Goal: Navigation & Orientation: Find specific page/section

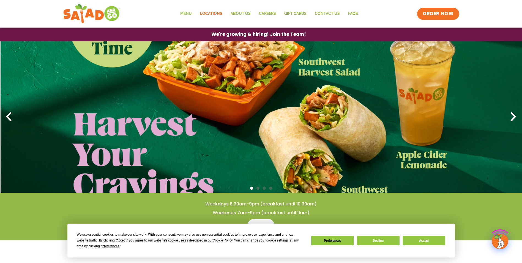
click at [209, 14] on link "Locations" at bounding box center [211, 13] width 31 height 13
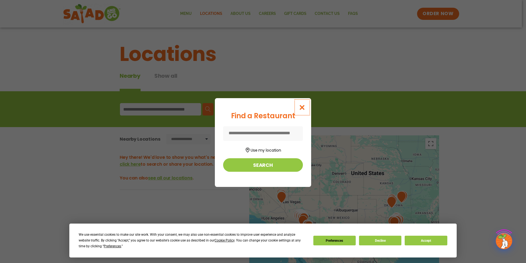
click at [300, 107] on icon "Close modal" at bounding box center [302, 107] width 7 height 6
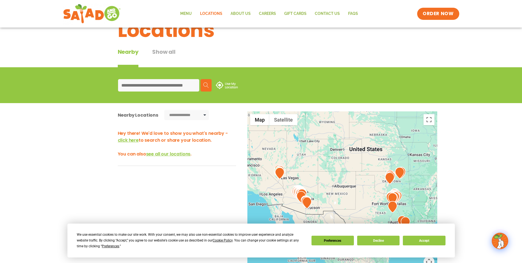
scroll to position [55, 0]
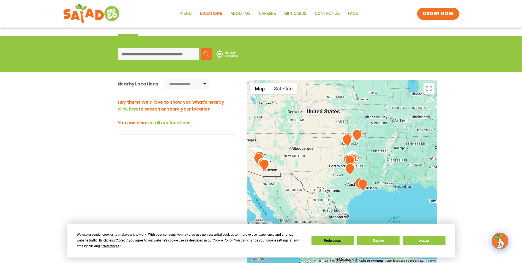
drag, startPoint x: 369, startPoint y: 190, endPoint x: 330, endPoint y: 185, distance: 38.8
click at [330, 185] on div at bounding box center [342, 171] width 190 height 182
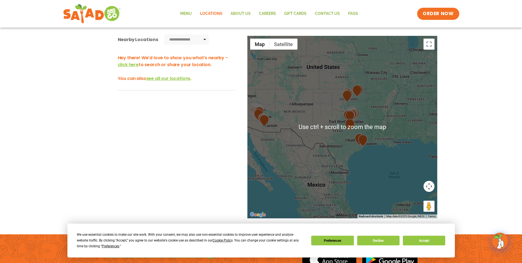
scroll to position [138, 0]
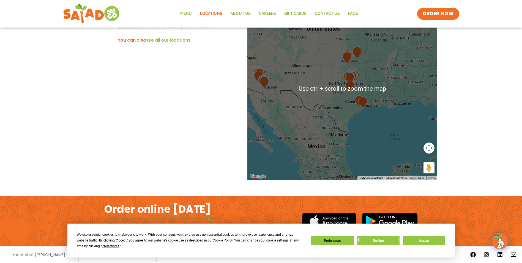
click at [386, 240] on button "Decline" at bounding box center [378, 240] width 42 height 10
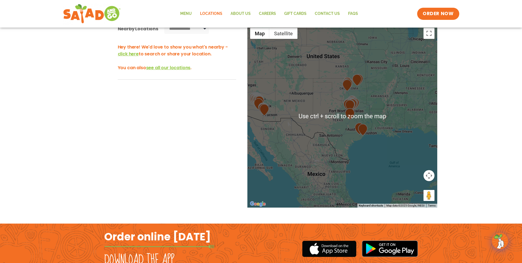
click at [340, 118] on div at bounding box center [342, 116] width 190 height 182
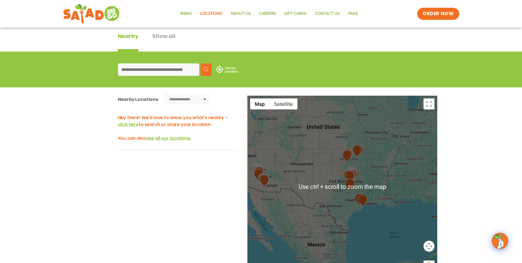
scroll to position [110, 0]
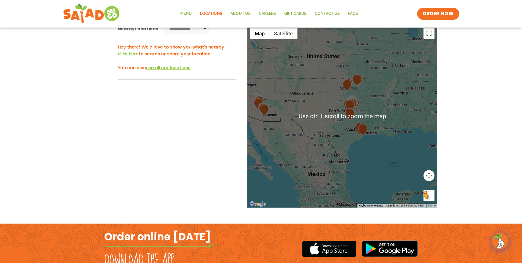
click at [429, 196] on button "Drag Pegman onto the map to open Street View" at bounding box center [428, 195] width 11 height 11
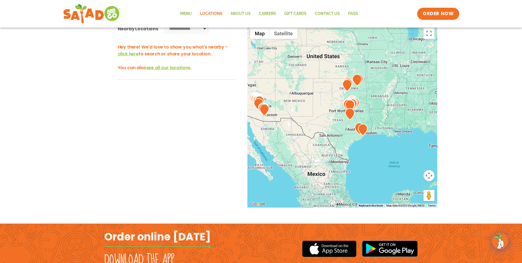
click at [352, 120] on div at bounding box center [342, 116] width 190 height 182
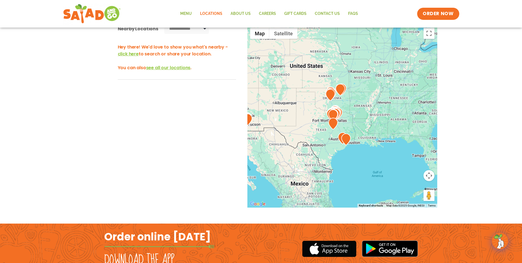
drag, startPoint x: 350, startPoint y: 117, endPoint x: 333, endPoint y: 127, distance: 19.4
click at [333, 127] on img at bounding box center [333, 123] width 10 height 12
click at [338, 121] on img at bounding box center [333, 123] width 10 height 12
click at [338, 121] on div at bounding box center [342, 116] width 190 height 182
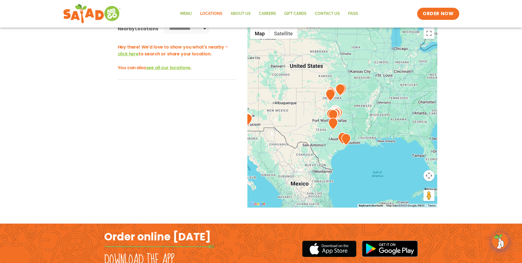
click at [338, 121] on div at bounding box center [342, 116] width 190 height 182
click at [153, 66] on span "see all our locations" at bounding box center [168, 67] width 45 height 6
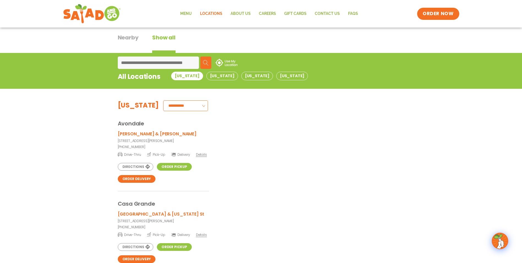
scroll to position [30, 0]
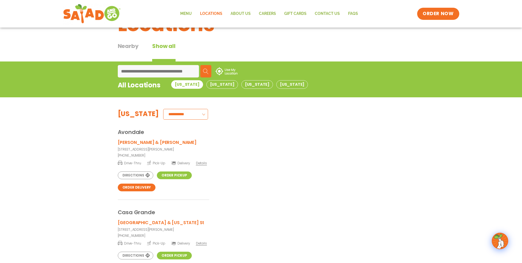
click at [161, 72] on input at bounding box center [158, 71] width 81 height 12
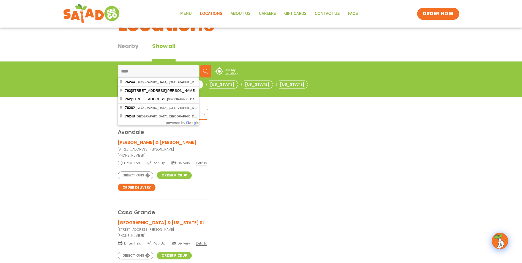
type input "*****"
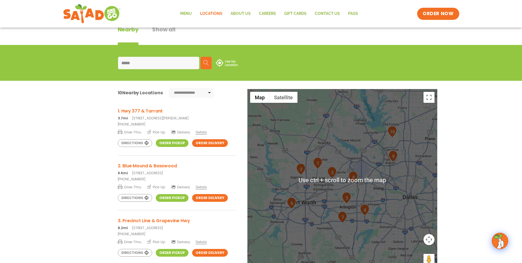
scroll to position [55, 0]
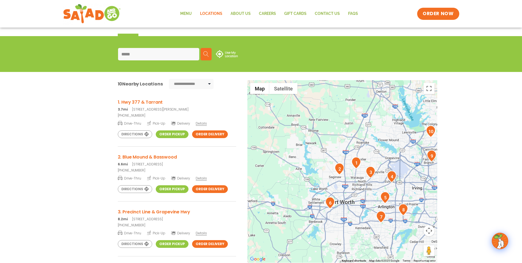
drag, startPoint x: 330, startPoint y: 176, endPoint x: 370, endPoint y: 185, distance: 40.8
click at [370, 185] on div at bounding box center [342, 171] width 190 height 182
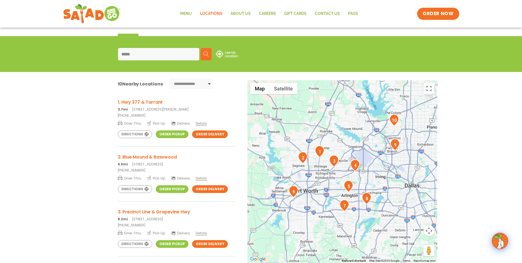
drag, startPoint x: 362, startPoint y: 179, endPoint x: 327, endPoint y: 166, distance: 37.2
click at [327, 166] on div at bounding box center [342, 171] width 190 height 182
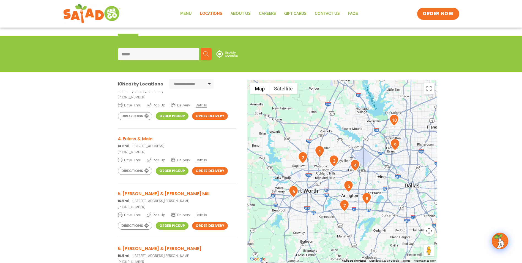
scroll to position [138, 0]
